Goal: Use online tool/utility: Utilize a website feature to perform a specific function

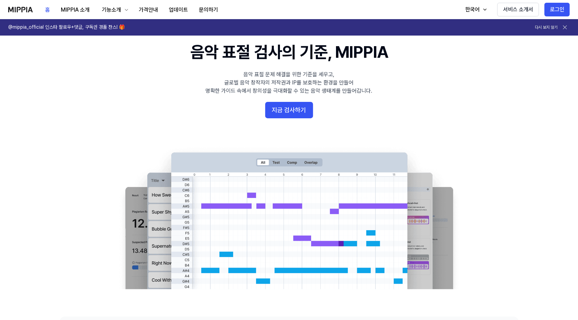
scroll to position [21, 0]
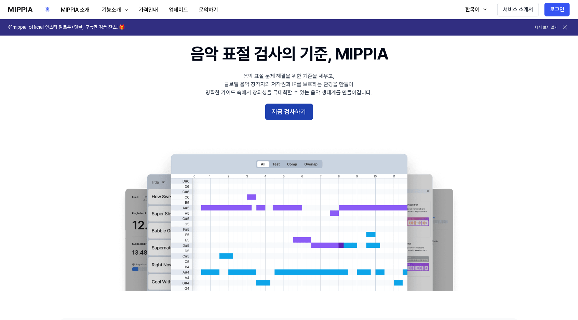
click at [300, 110] on button "지금 검사하기" at bounding box center [289, 112] width 48 height 16
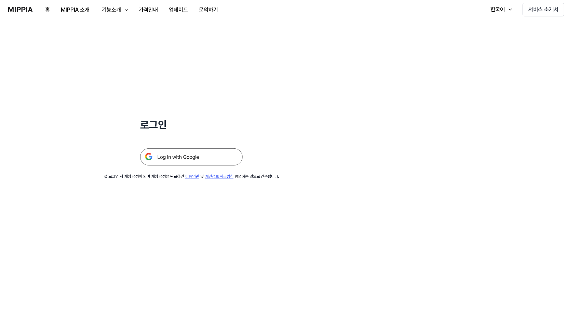
click at [226, 155] on img at bounding box center [191, 156] width 103 height 17
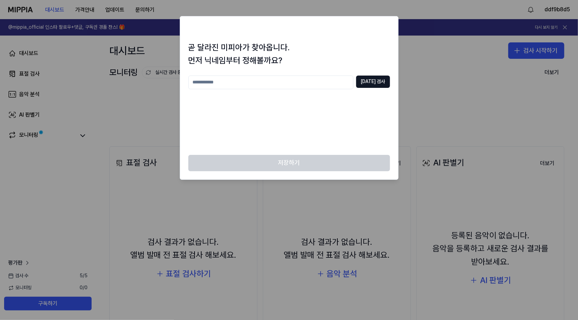
click at [336, 80] on input "text" at bounding box center [270, 83] width 165 height 14
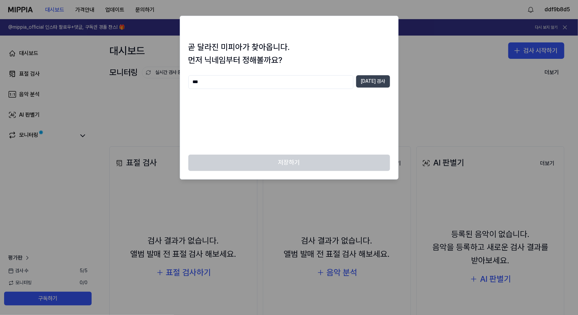
type input "***"
click at [382, 83] on button "중복 검사" at bounding box center [373, 81] width 34 height 12
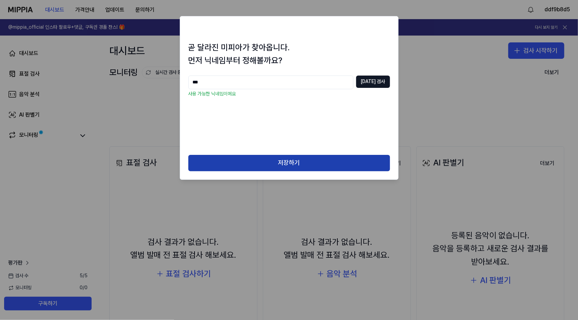
click at [323, 169] on button "저장하기" at bounding box center [289, 163] width 202 height 16
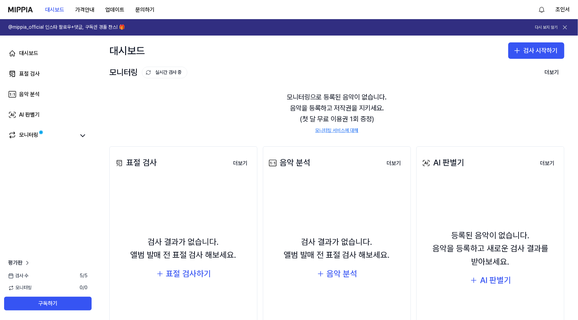
click at [551, 51] on button "검사 시작하기" at bounding box center [536, 50] width 56 height 16
click at [531, 68] on button "표절 검사" at bounding box center [521, 69] width 76 height 12
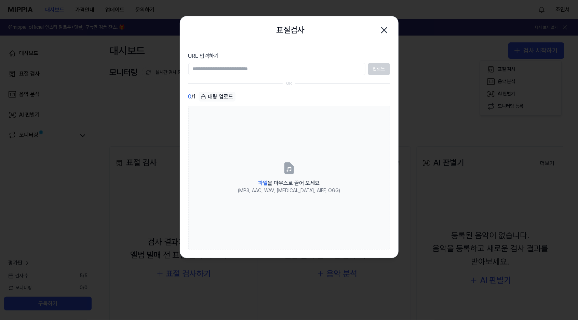
click at [289, 55] on label "URL 입력하기" at bounding box center [289, 56] width 202 height 8
click at [289, 63] on input "URL 입력하기" at bounding box center [276, 69] width 177 height 12
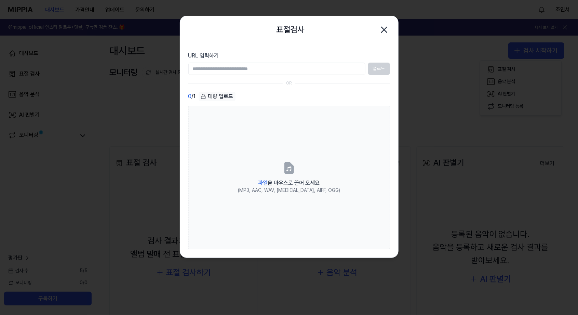
type input "**********"
click at [377, 69] on button "업로드" at bounding box center [379, 69] width 22 height 12
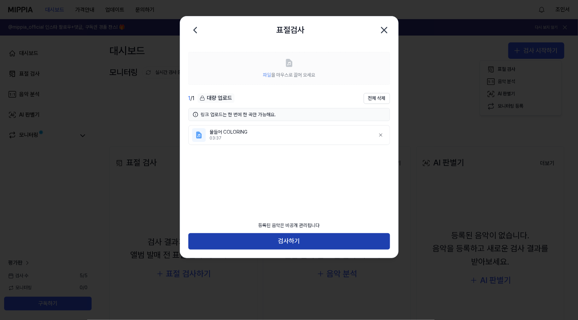
click at [271, 242] on button "검사하기" at bounding box center [289, 241] width 202 height 16
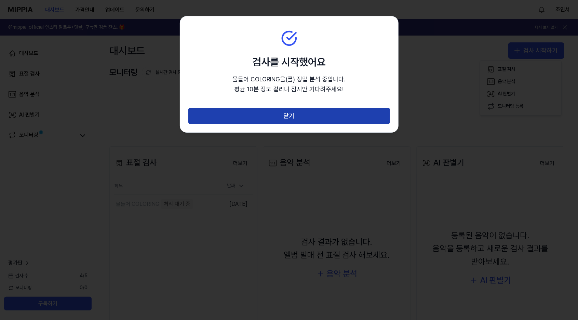
click at [348, 118] on button "닫기" at bounding box center [289, 116] width 202 height 16
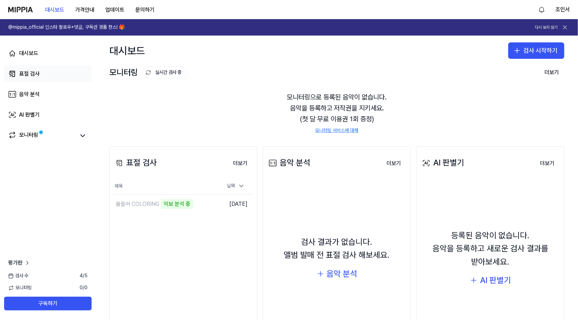
click at [39, 75] on div "표절 검사" at bounding box center [29, 74] width 21 height 8
